Goal: Navigation & Orientation: Find specific page/section

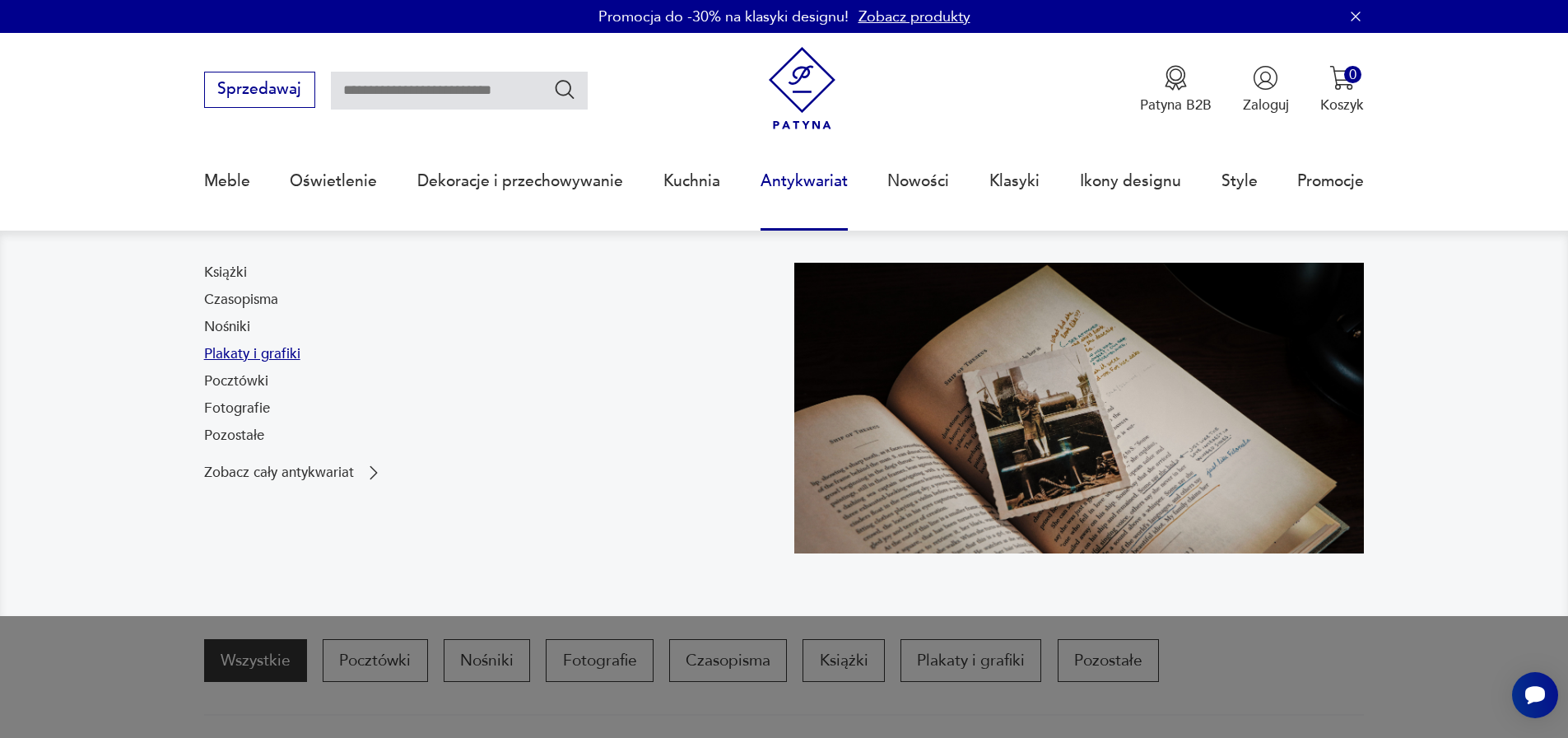
click at [237, 361] on link "Plakaty i grafiki" at bounding box center [252, 354] width 96 height 20
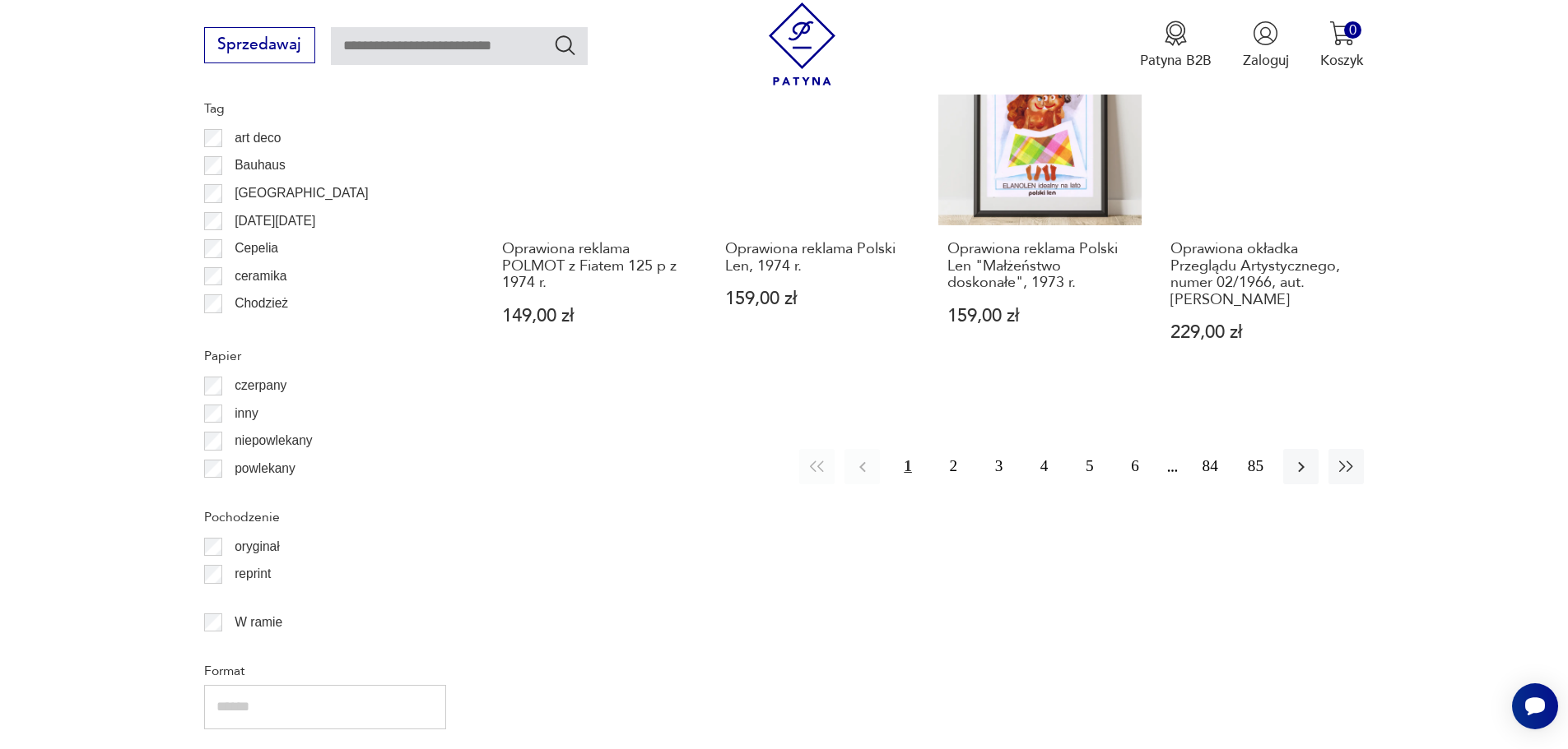
scroll to position [1805, 0]
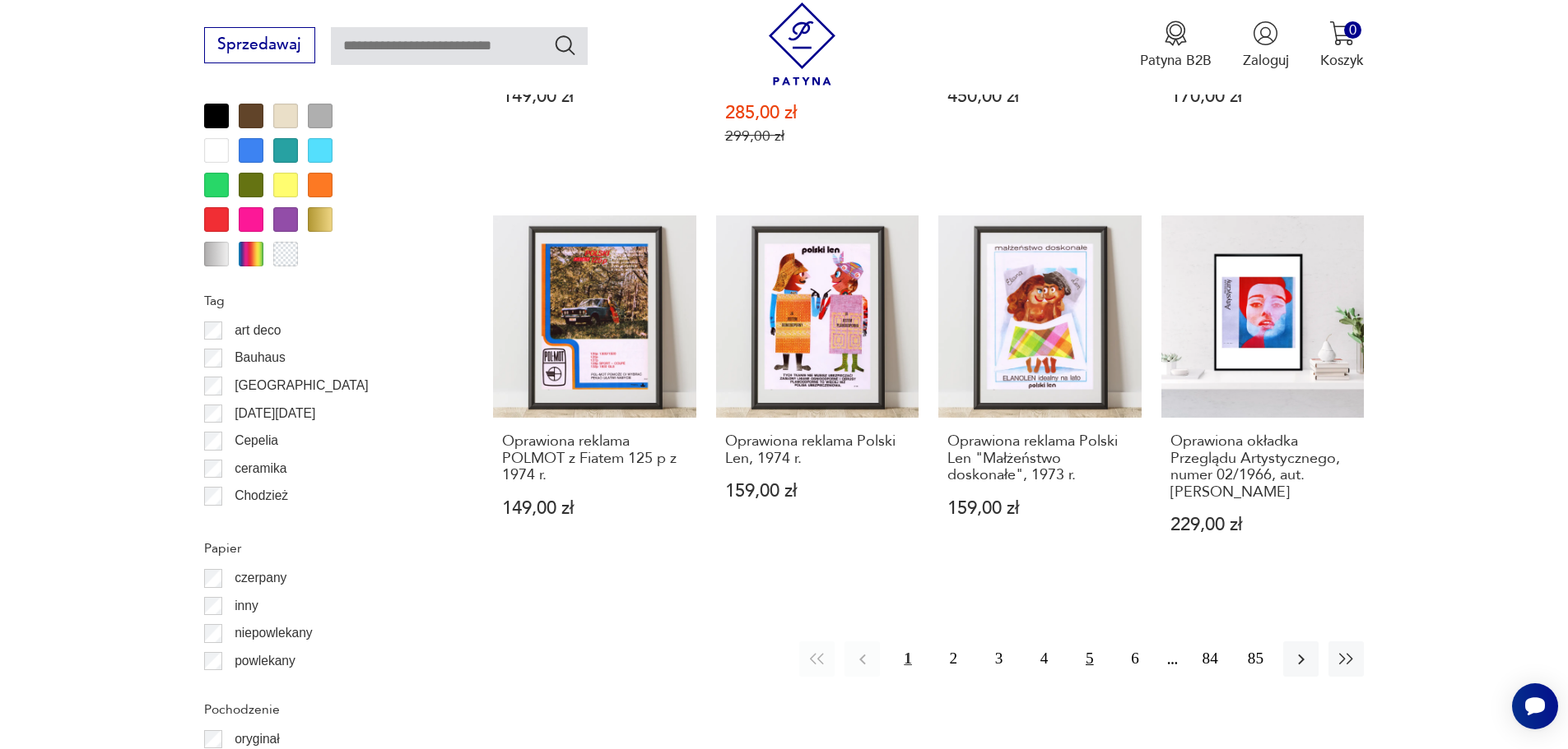
click at [1082, 642] on button "5" at bounding box center [1089, 659] width 35 height 35
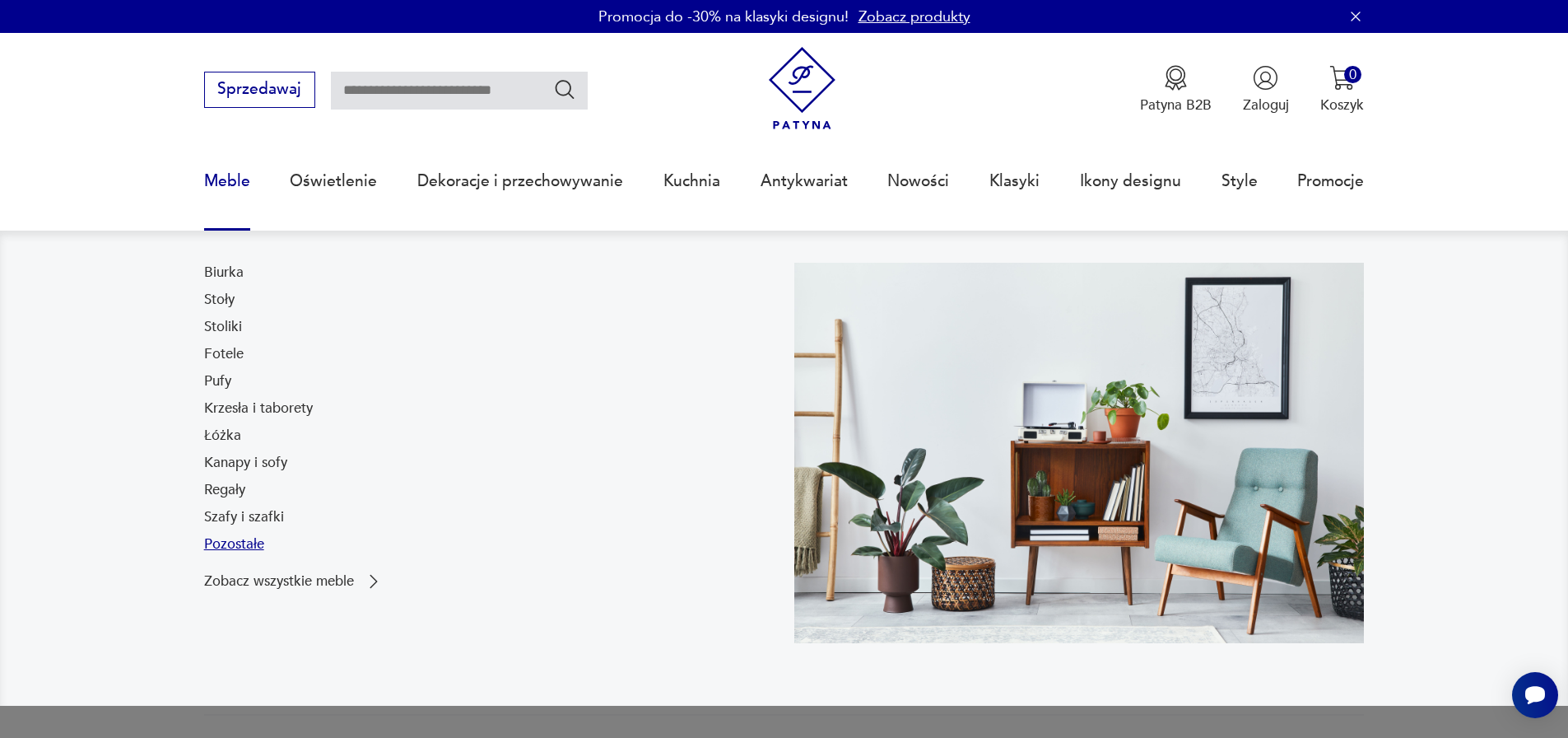
click at [246, 548] on link "Pozostałe" at bounding box center [234, 544] width 60 height 20
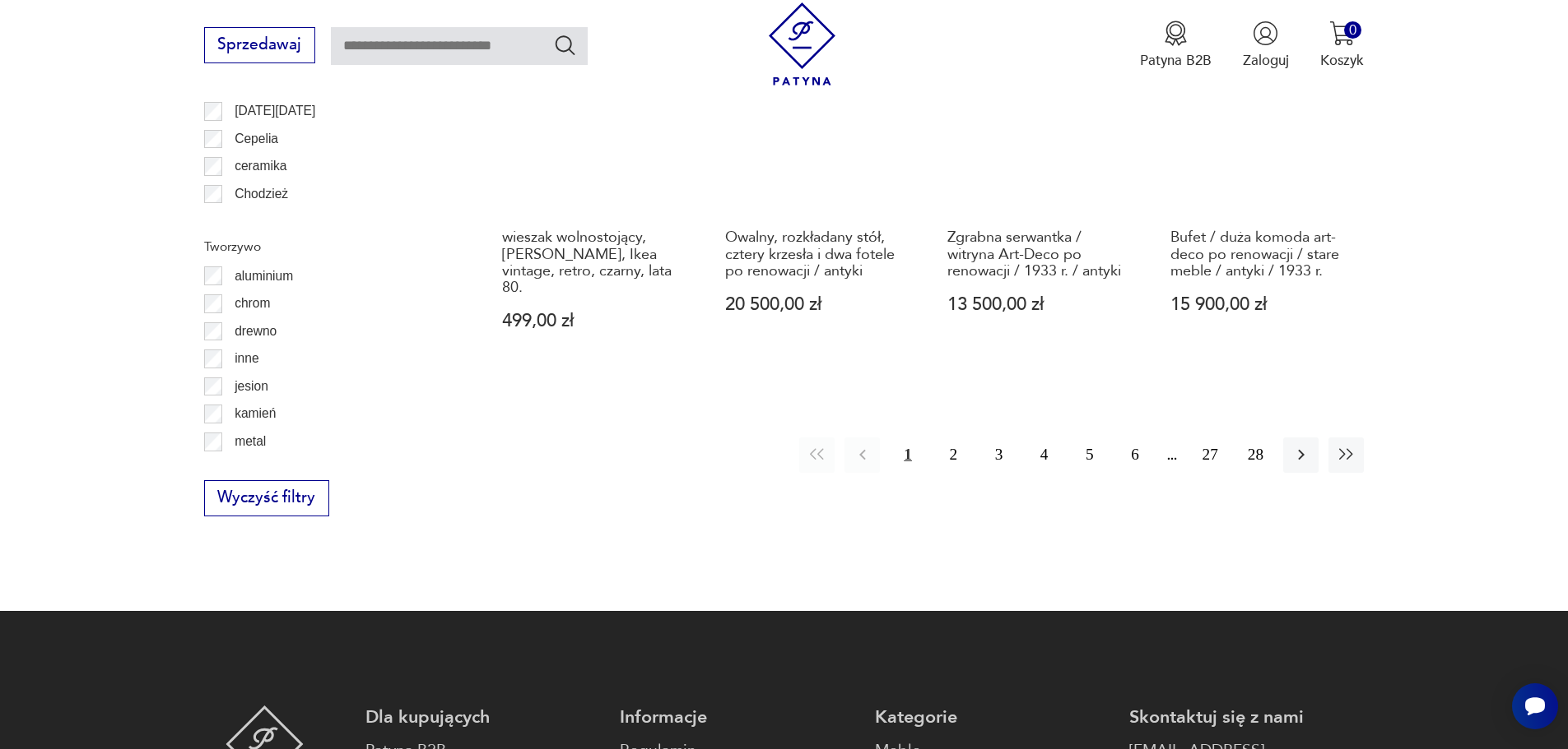
scroll to position [2052, 0]
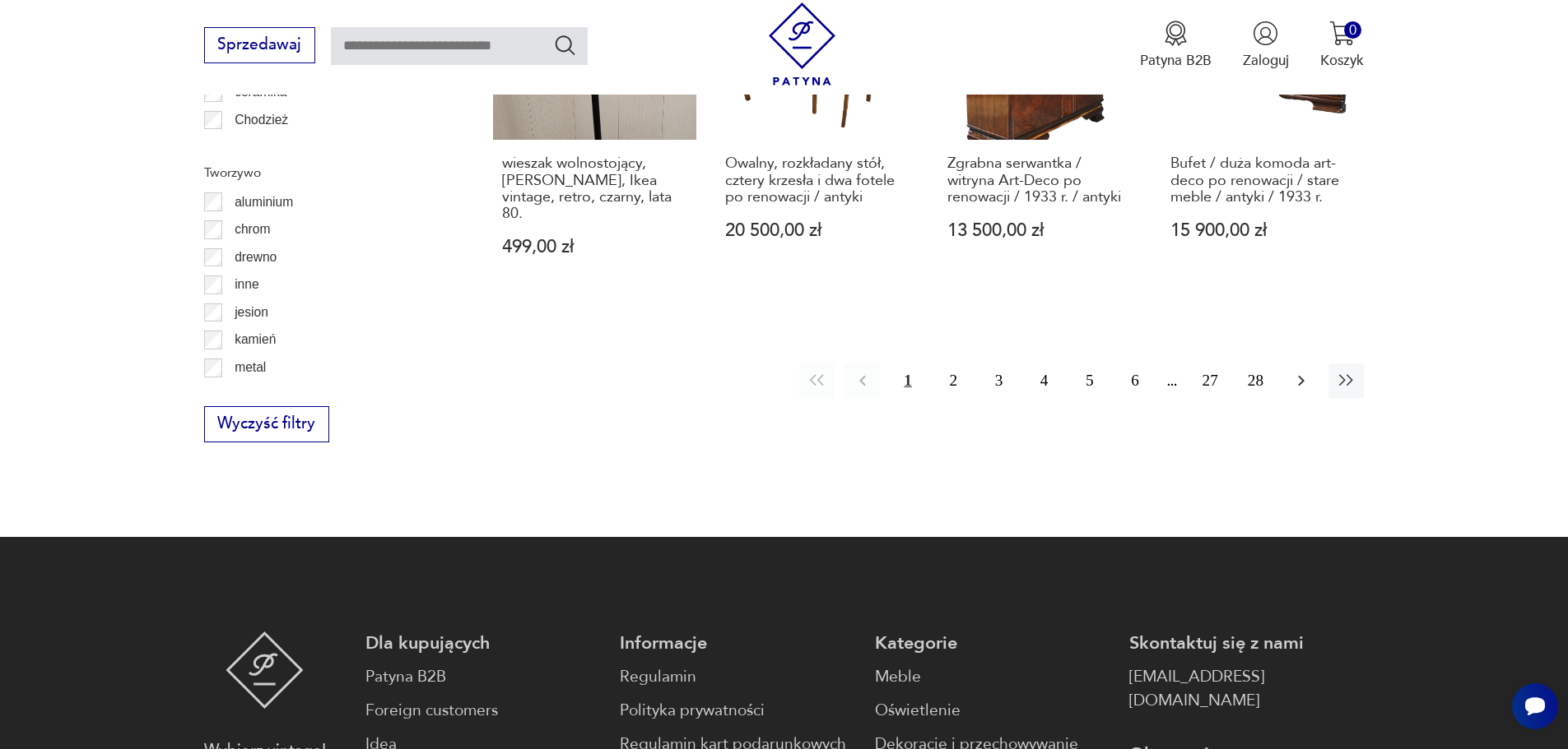
click at [1304, 397] on button "button" at bounding box center [1300, 380] width 35 height 35
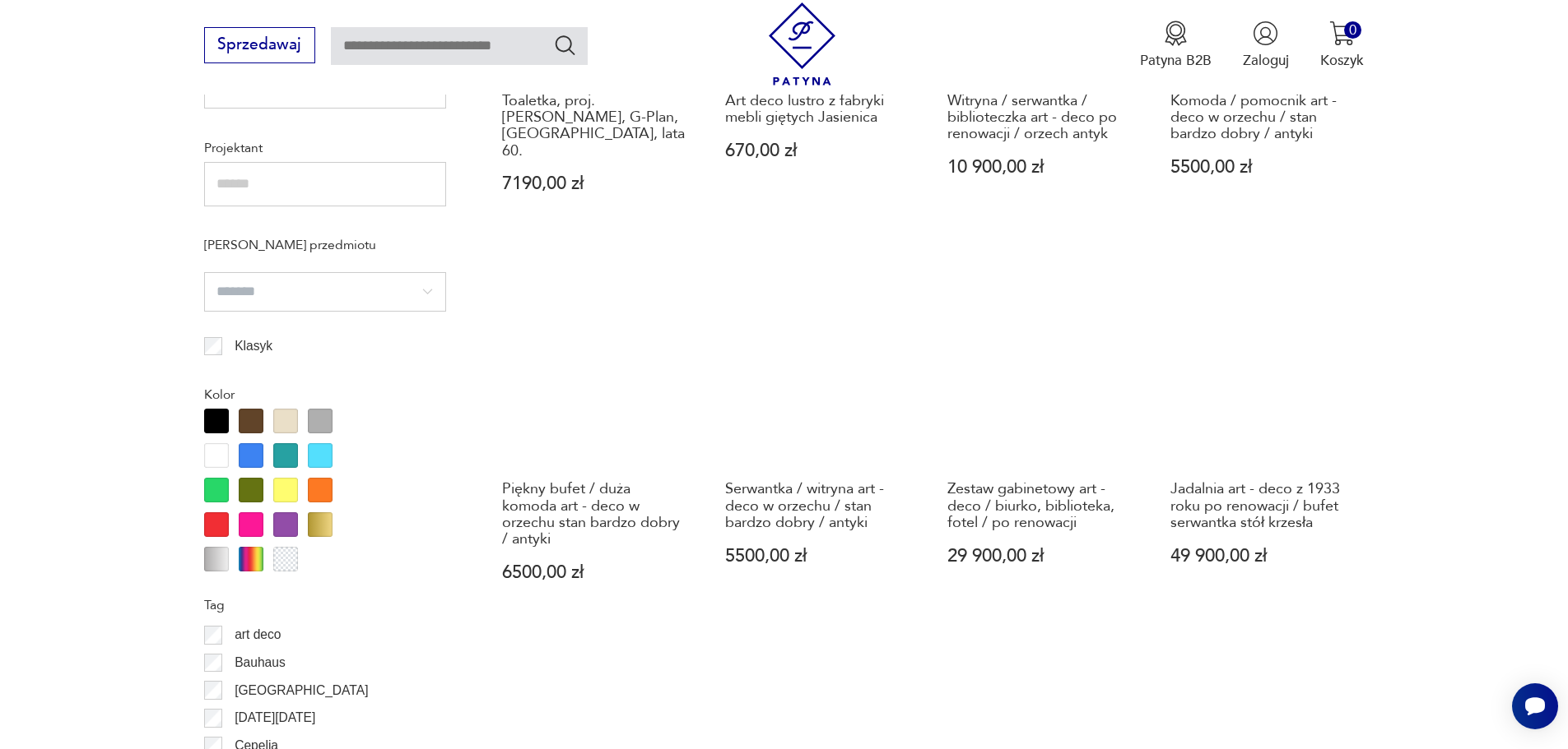
scroll to position [1782, 0]
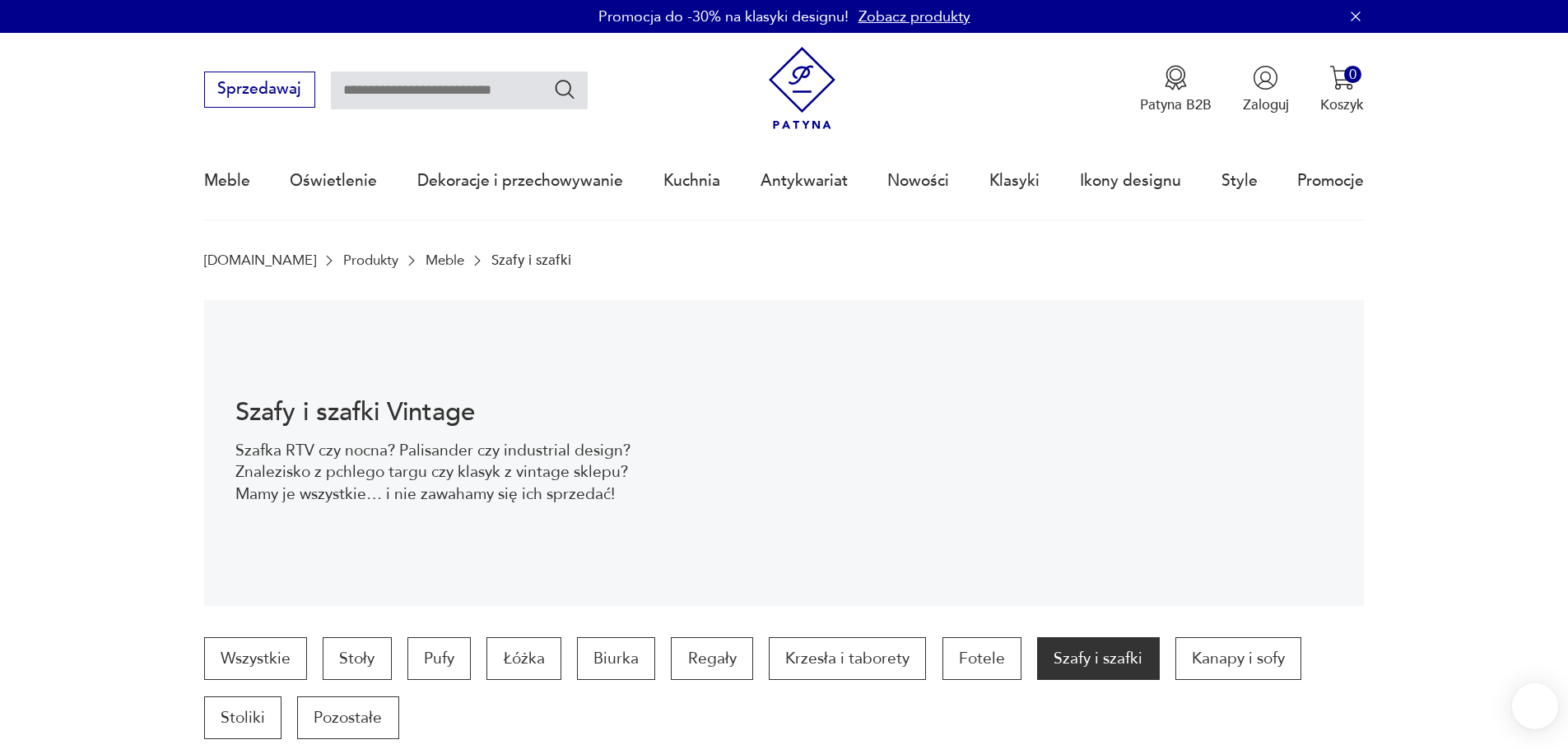
scroll to position [50, 0]
